Goal: Task Accomplishment & Management: Manage account settings

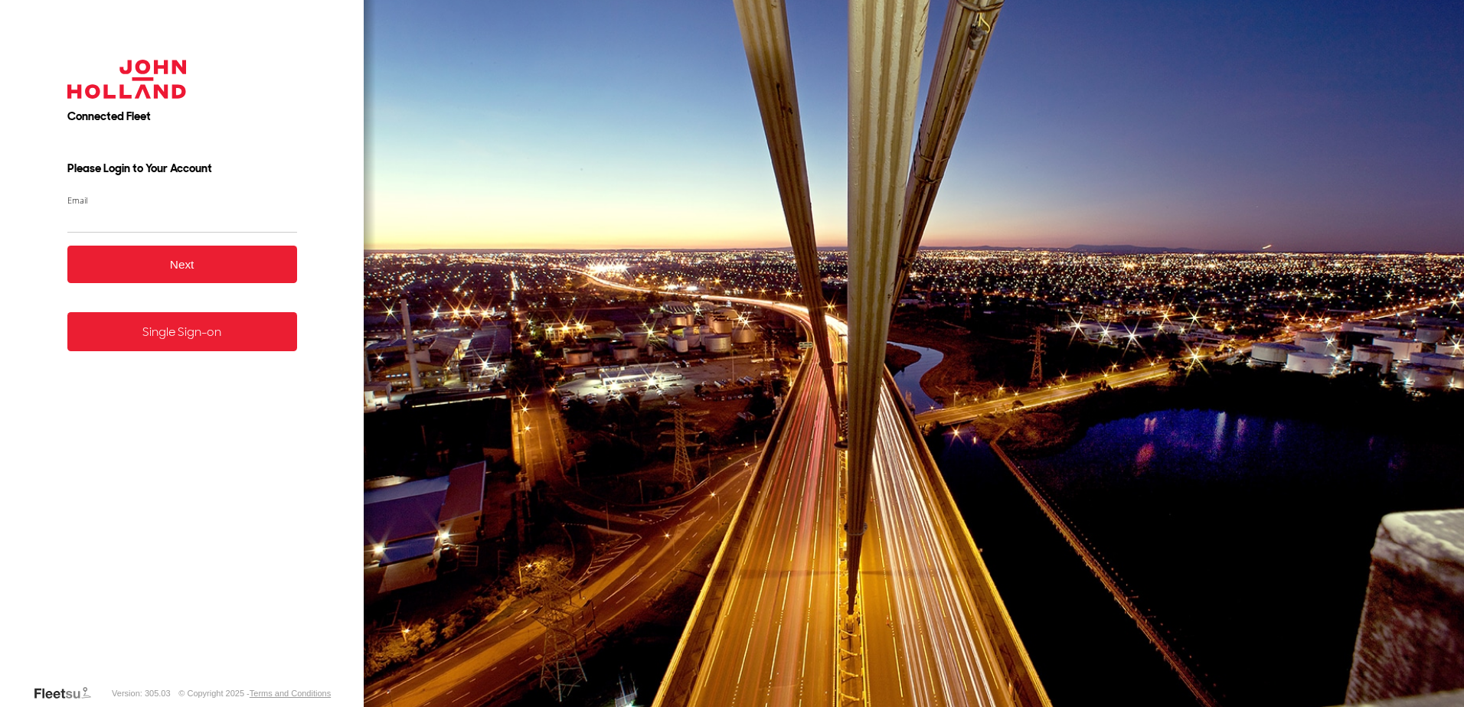
click at [145, 224] on input "Email" at bounding box center [182, 220] width 230 height 28
drag, startPoint x: 109, startPoint y: 220, endPoint x: 51, endPoint y: 220, distance: 58.2
click at [51, 220] on form "Connected Fleet Please Login to Your Account Email * Enter a valid login email …" at bounding box center [182, 361] width 276 height 648
type input "*"
click at [183, 365] on form "Connected Fleet Please Login to Your Account Email * Enter a valid login email …" at bounding box center [182, 361] width 276 height 648
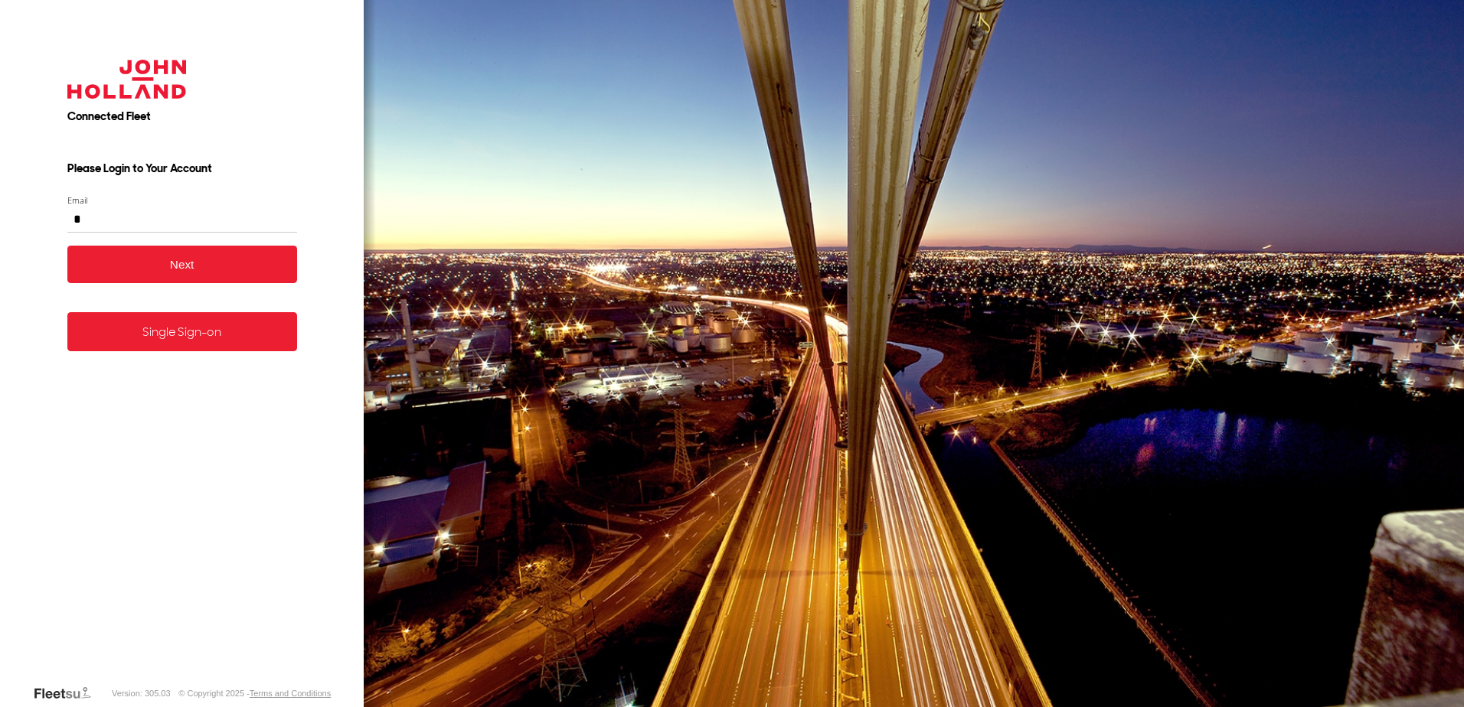
click at [197, 342] on link "Single Sign-on" at bounding box center [182, 331] width 230 height 39
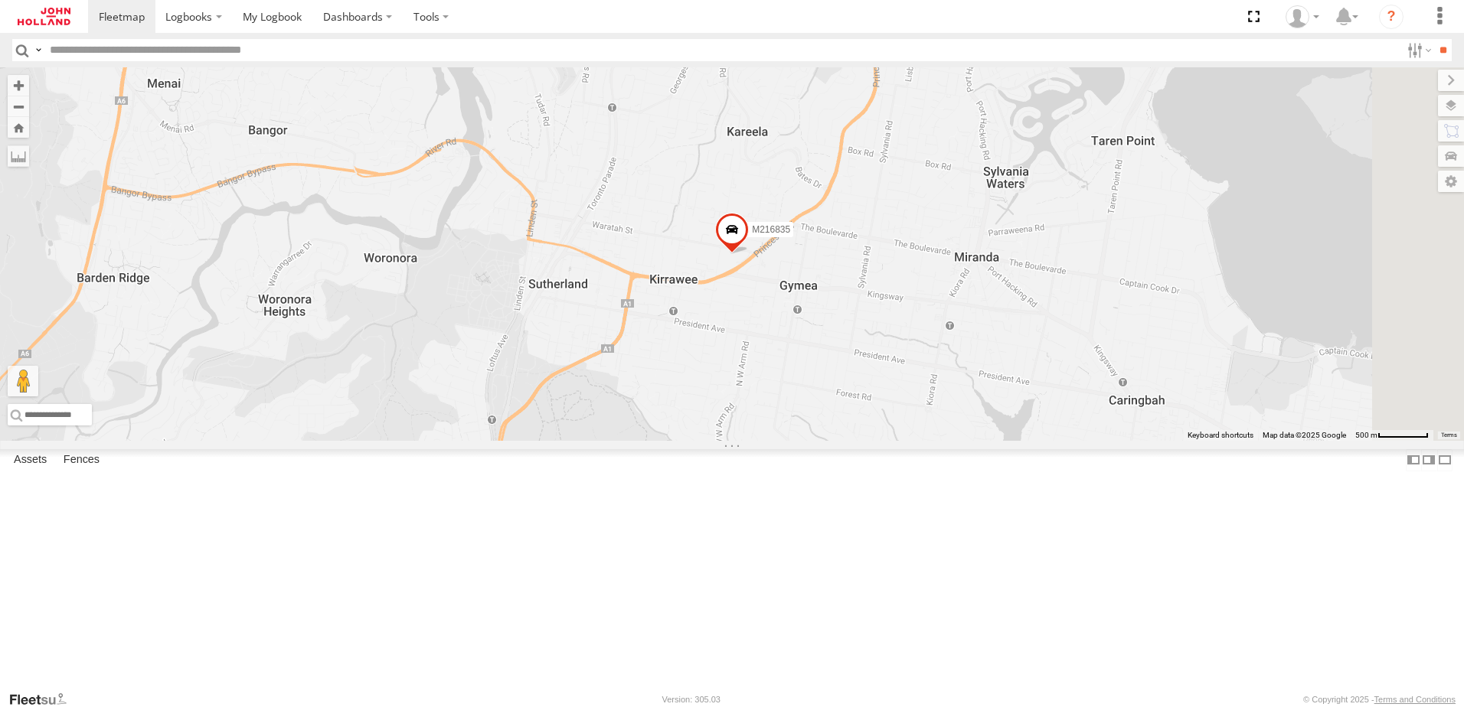
click at [0, 0] on div "704501 - M7-M12 Project" at bounding box center [0, 0] width 0 height 0
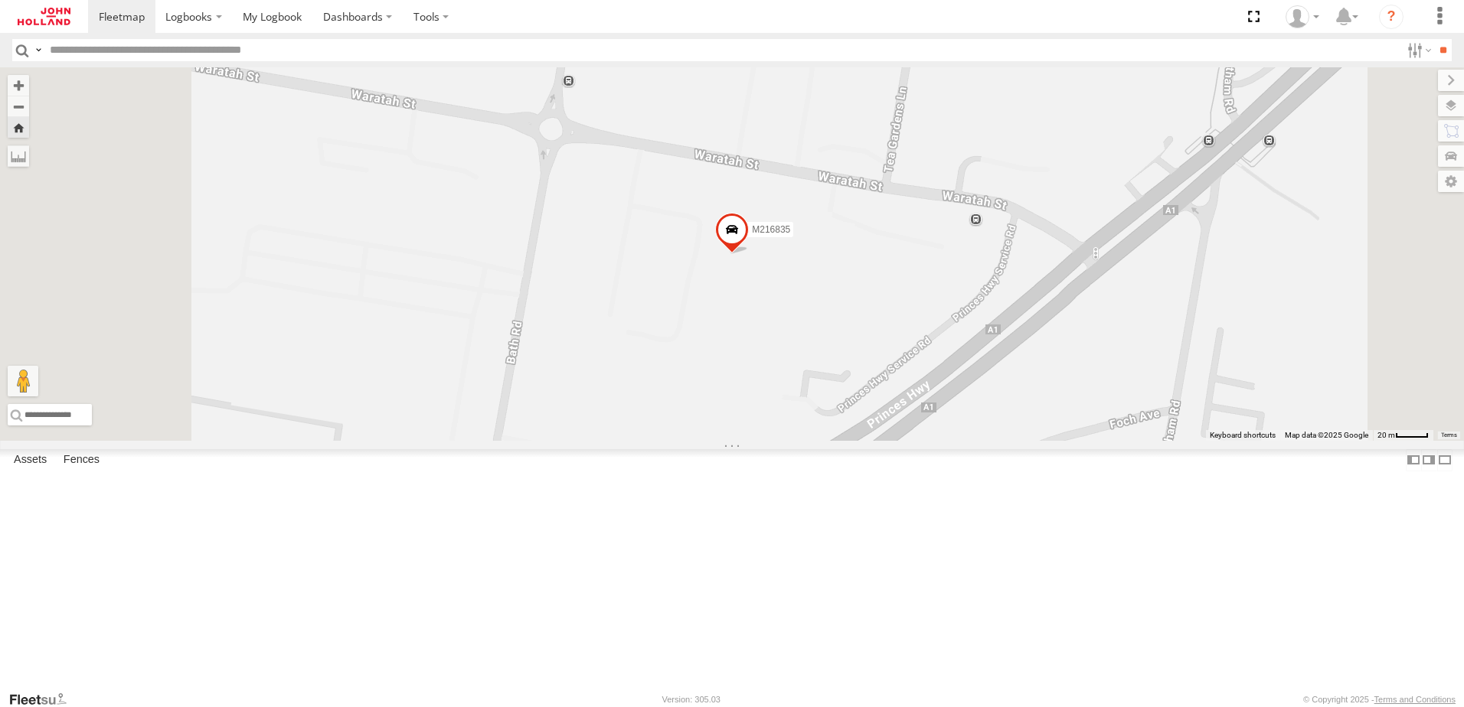
click at [749, 255] on span at bounding box center [732, 234] width 34 height 41
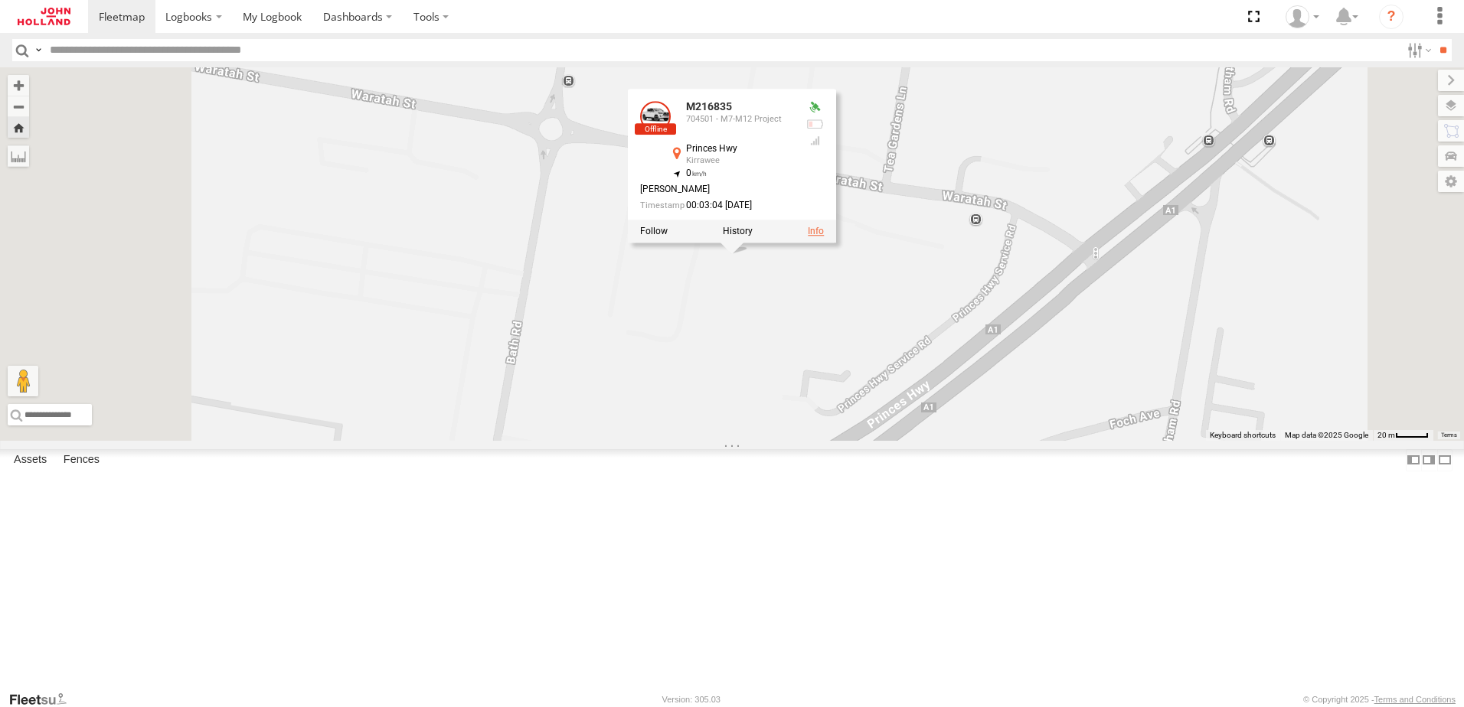
click at [824, 237] on link at bounding box center [816, 232] width 16 height 11
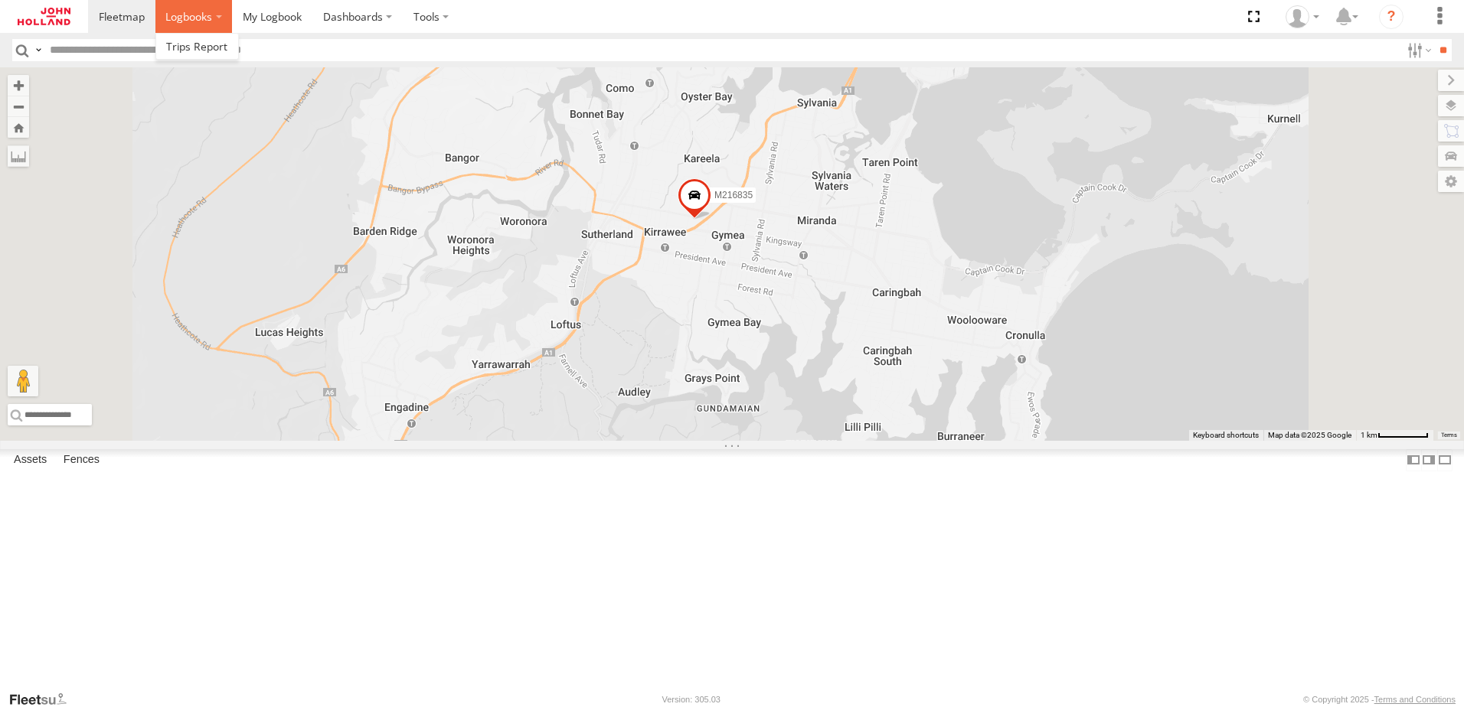
click at [196, 21] on span at bounding box center [188, 16] width 47 height 15
click at [207, 37] on link at bounding box center [197, 46] width 83 height 25
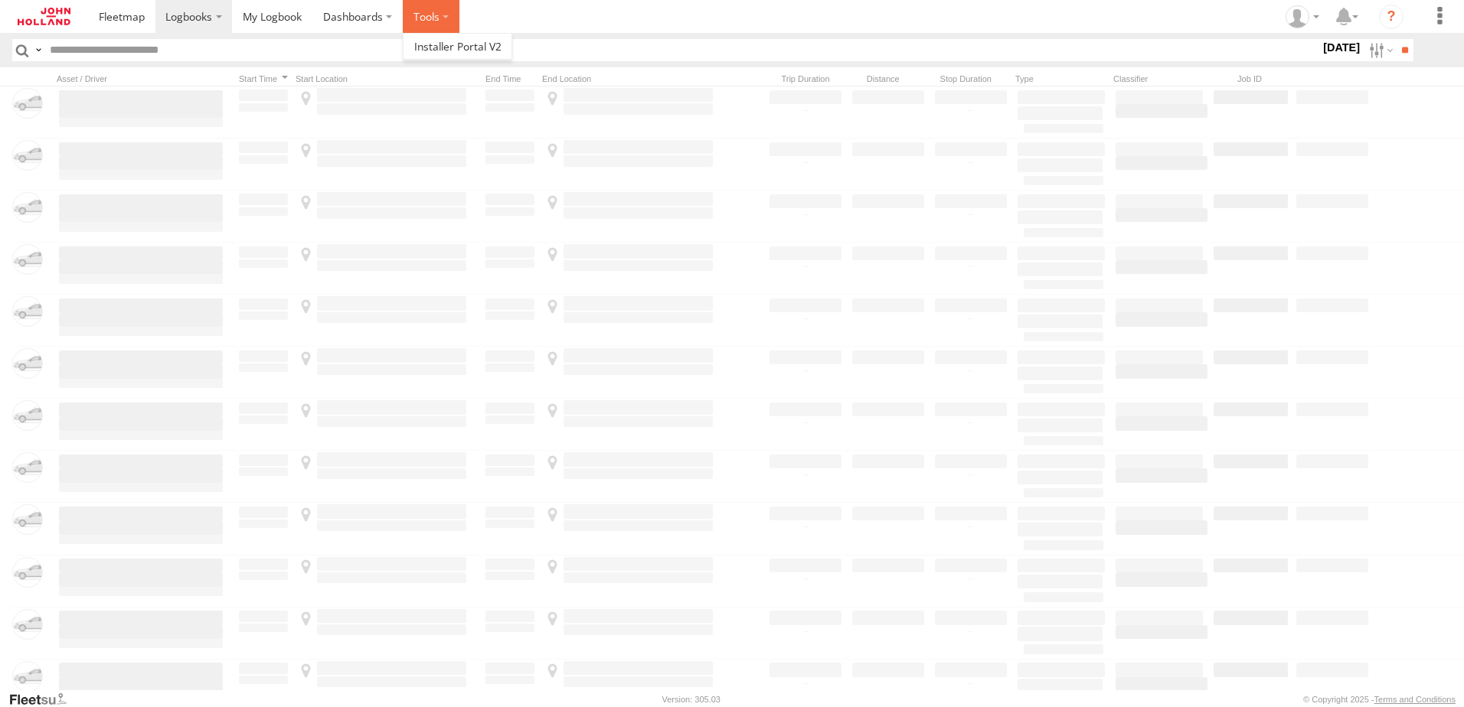
click at [445, 14] on label at bounding box center [431, 16] width 57 height 33
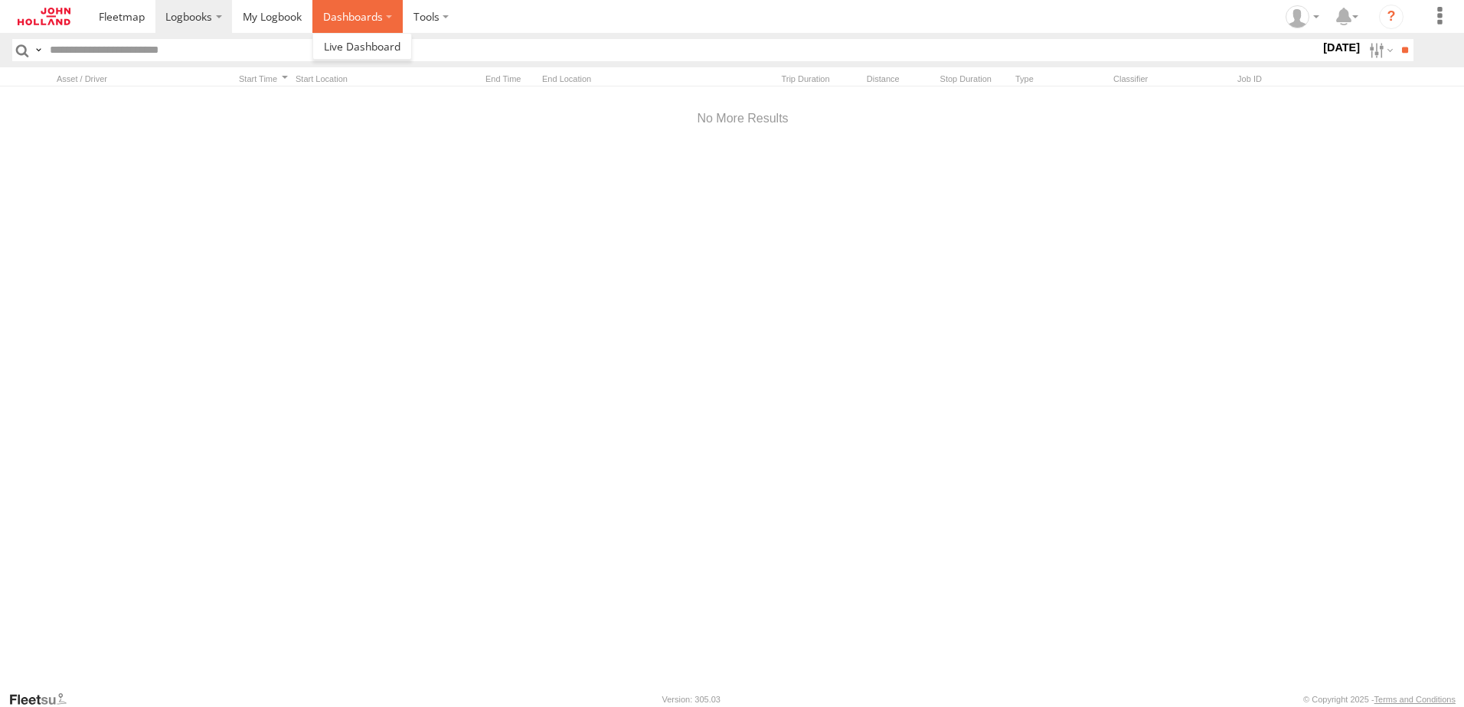
click at [376, 18] on label "Dashboards" at bounding box center [357, 16] width 90 height 33
click at [217, 17] on label at bounding box center [193, 16] width 77 height 33
drag, startPoint x: 324, startPoint y: 125, endPoint x: 310, endPoint y: 95, distance: 32.9
click at [323, 123] on div at bounding box center [742, 118] width 1485 height 65
click at [282, 18] on span at bounding box center [272, 16] width 59 height 15
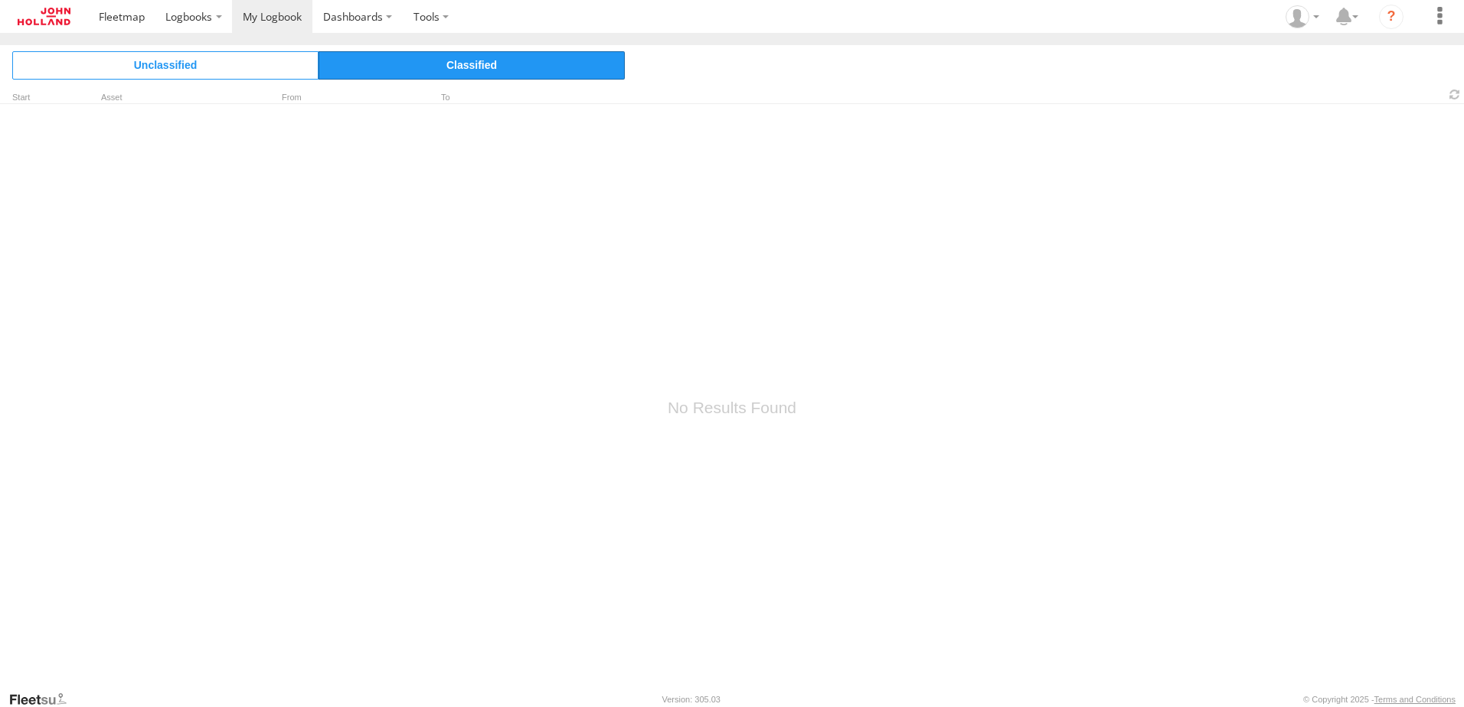
click at [436, 71] on span "Classified" at bounding box center [471, 65] width 306 height 28
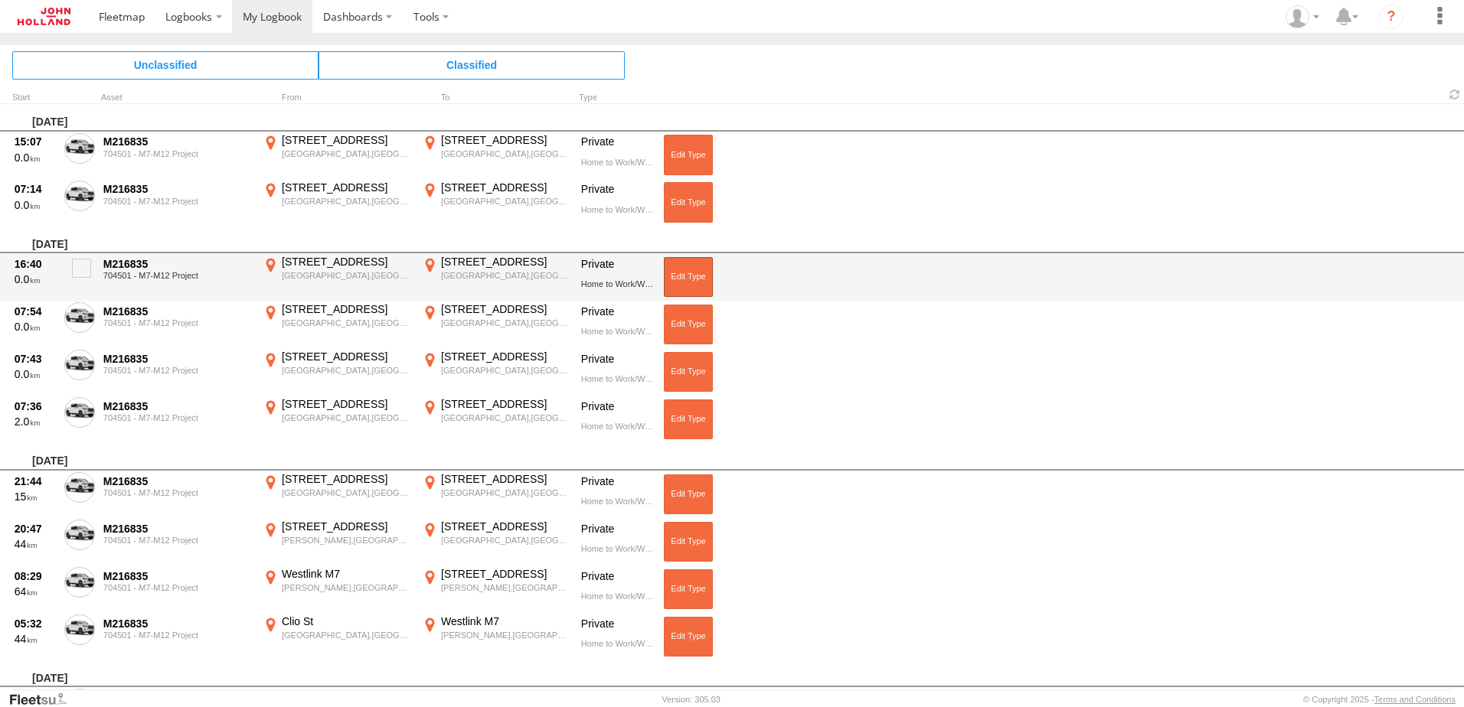
click at [685, 271] on button at bounding box center [688, 277] width 49 height 40
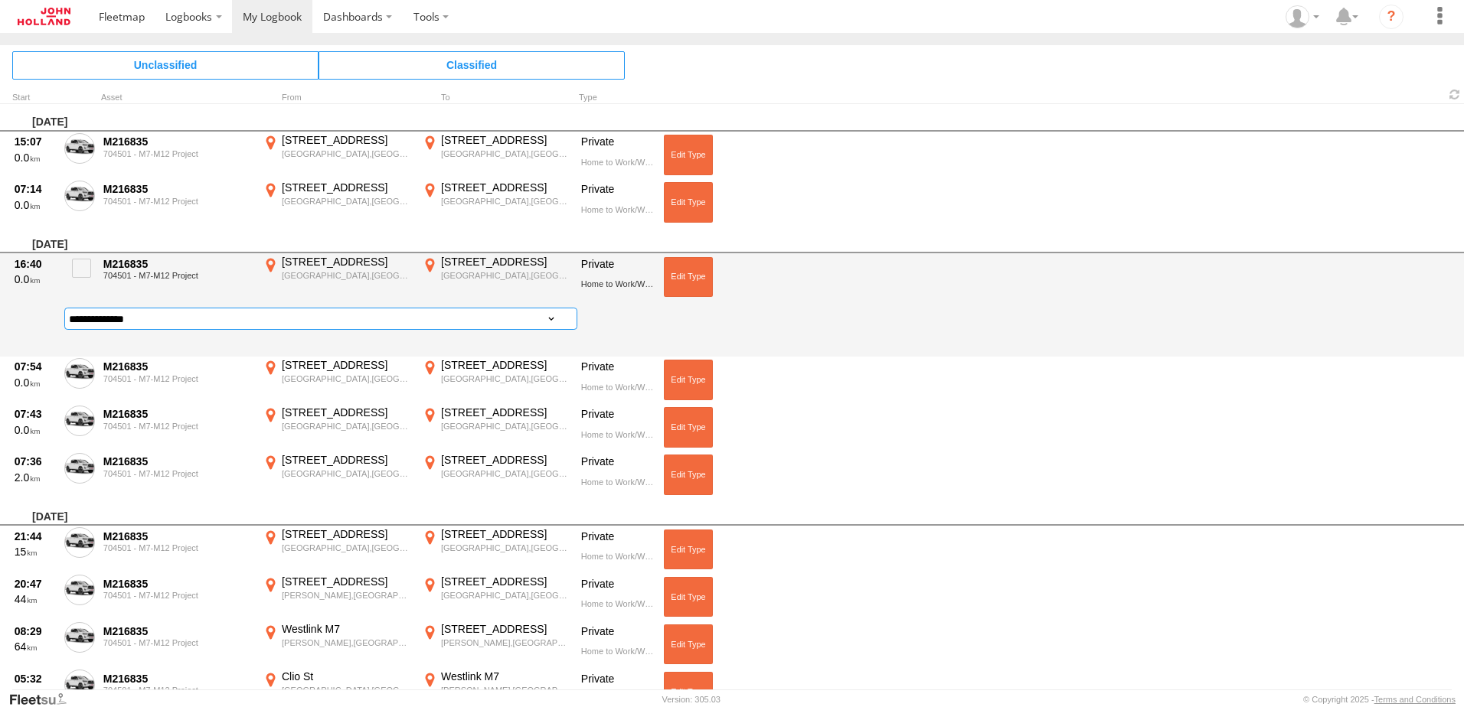
click at [531, 322] on select "**********" at bounding box center [320, 319] width 513 height 22
click at [867, 263] on div "16:40 0.0 M216835 704501 - M7-M12 Project [STREET_ADDRESS] 151.07904 [STREET_AD…" at bounding box center [732, 304] width 1464 height 103
